Goal: Navigation & Orientation: Find specific page/section

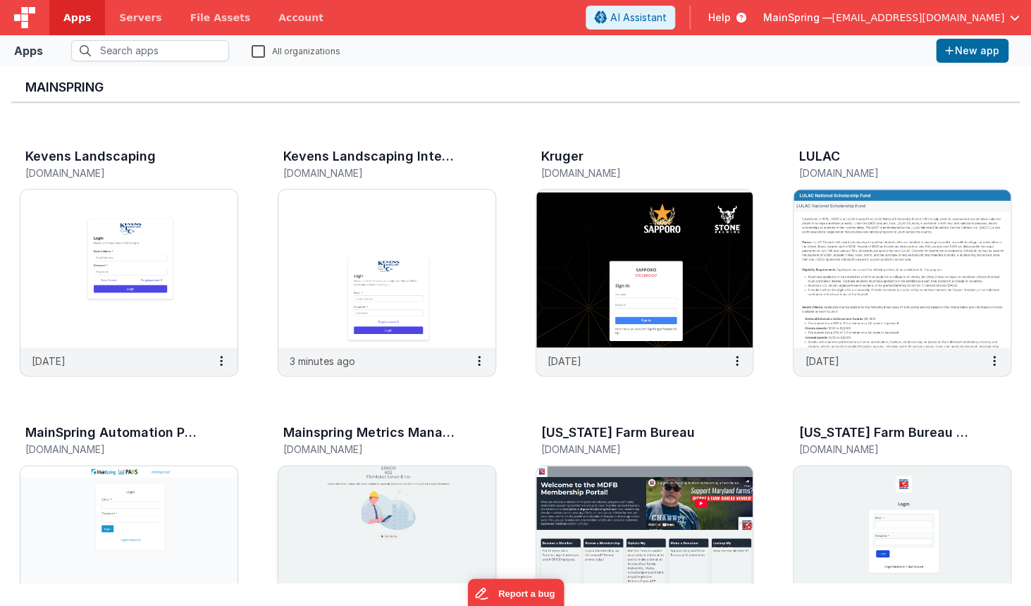
scroll to position [540, 0]
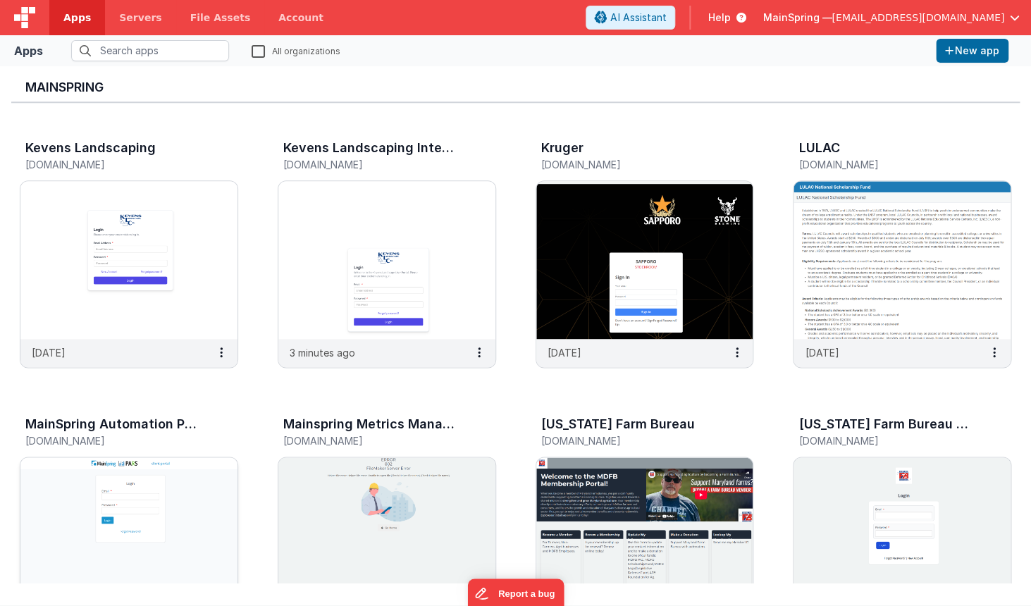
click at [178, 510] on img at bounding box center [128, 536] width 217 height 158
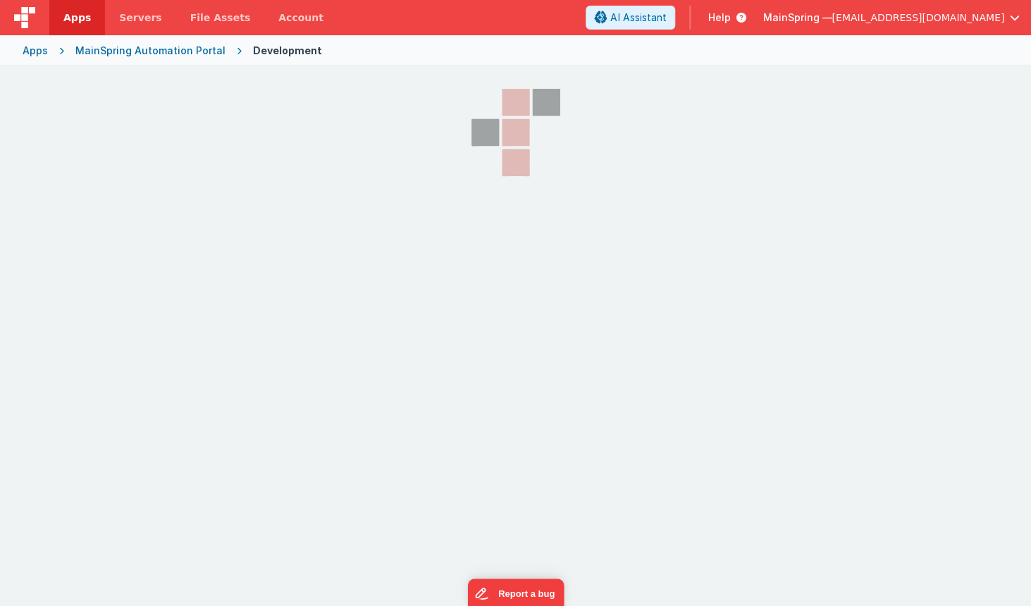
click at [178, 510] on div "Apps Servers File Assets Account Some FUTURE Slot AI Assistant Help MainSpring …" at bounding box center [515, 303] width 1031 height 606
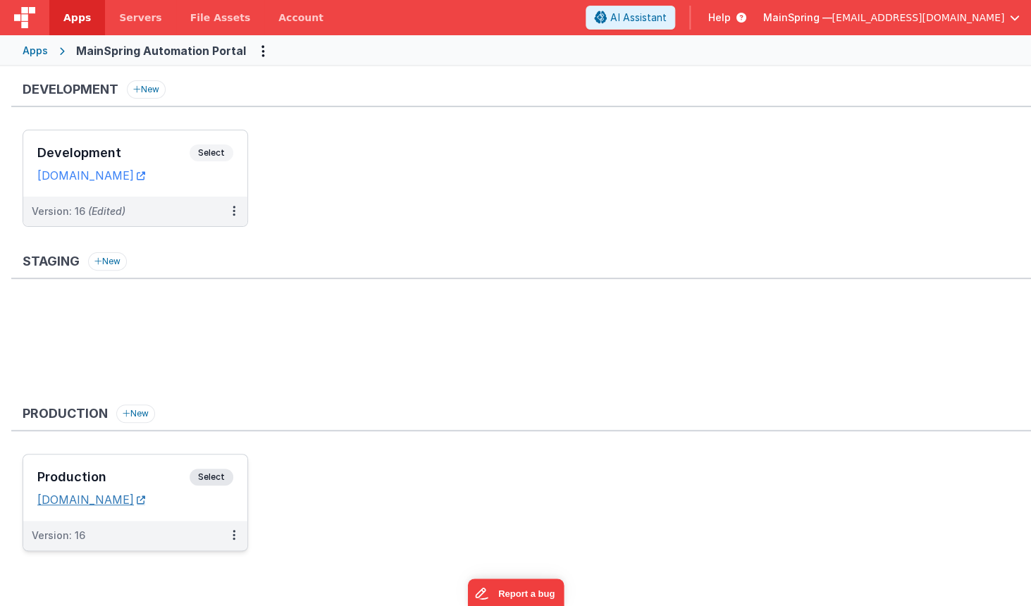
click at [83, 502] on link "[DOMAIN_NAME]" at bounding box center [91, 500] width 108 height 14
click at [125, 151] on h3 "Development" at bounding box center [113, 153] width 152 height 14
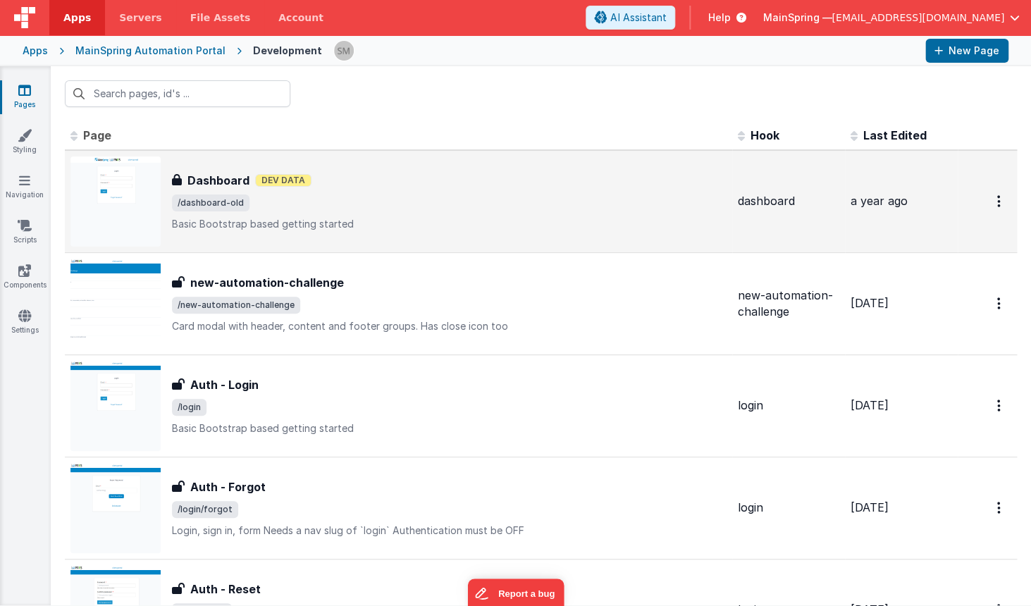
click at [129, 171] on img at bounding box center [115, 201] width 90 height 90
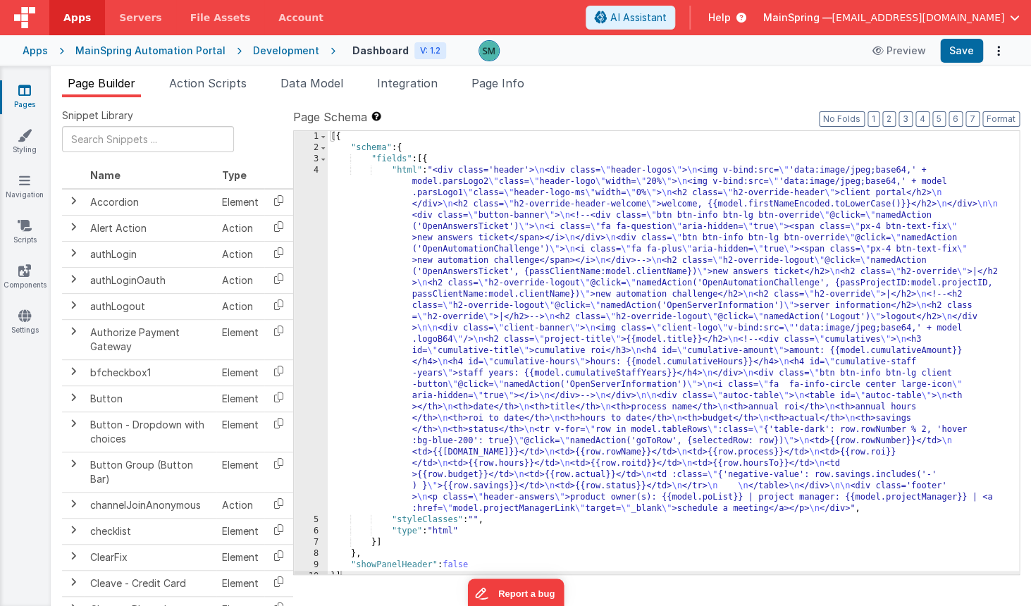
click at [35, 53] on div "Apps" at bounding box center [35, 51] width 25 height 14
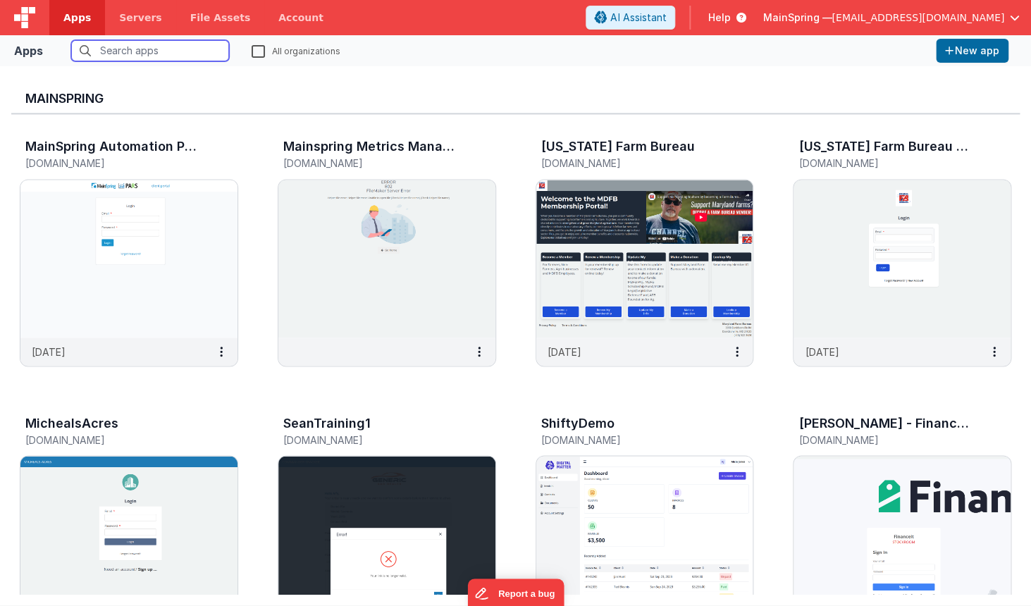
scroll to position [827, 0]
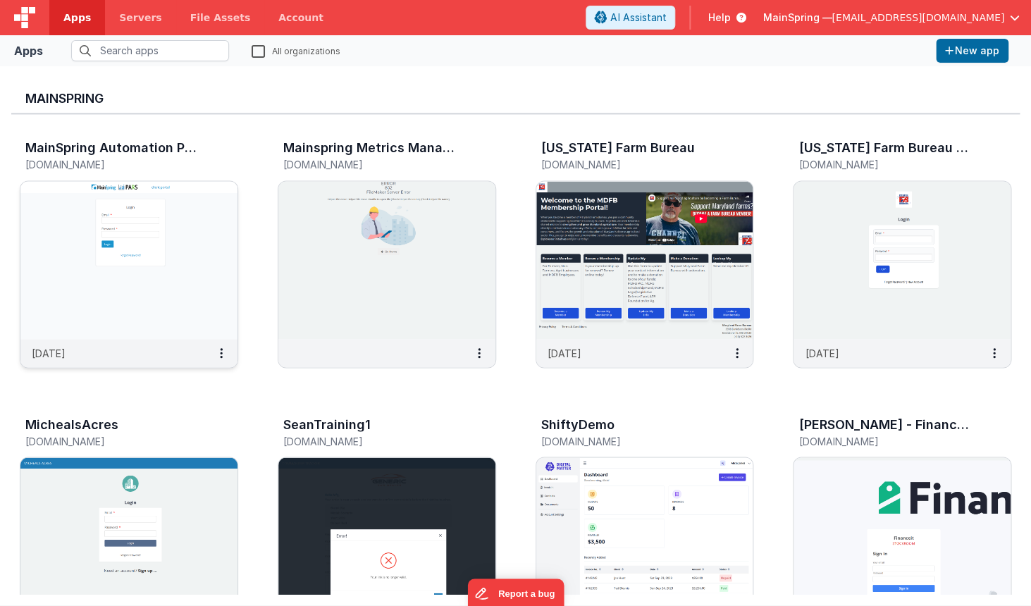
click at [192, 299] on img at bounding box center [128, 260] width 217 height 158
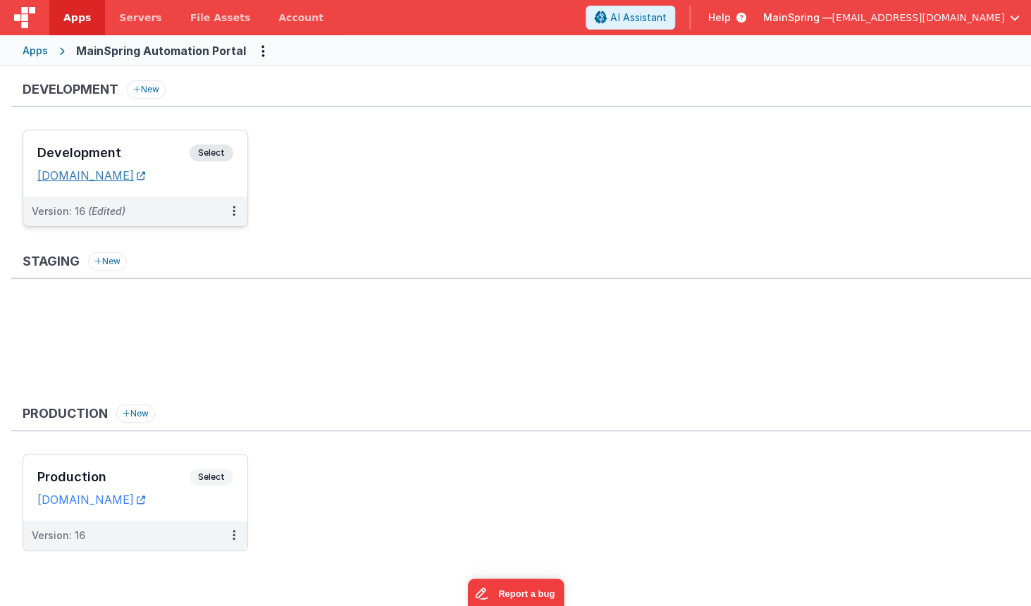
click at [130, 176] on link "[DOMAIN_NAME]" at bounding box center [91, 175] width 108 height 14
click at [89, 500] on link "[DOMAIN_NAME]" at bounding box center [91, 500] width 108 height 14
